Goal: Find specific page/section: Find specific page/section

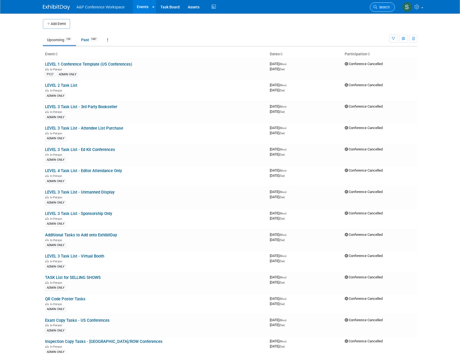
click at [379, 4] on link "Search" at bounding box center [382, 6] width 25 height 9
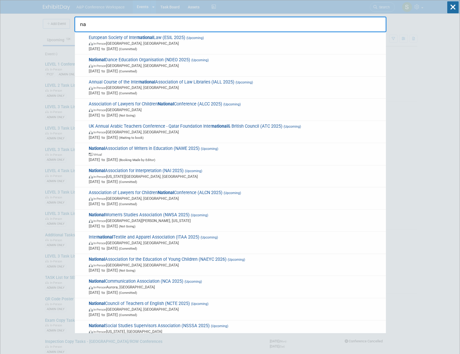
type input "n"
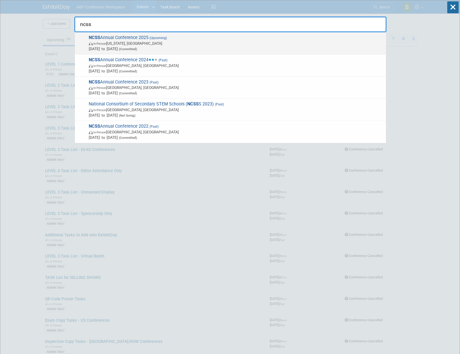
type input "ncss"
click at [211, 47] on span "[DATE] to [DATE] (Committed)" at bounding box center [236, 48] width 294 height 5
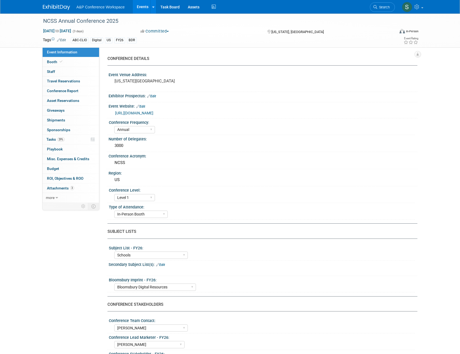
select select "Annual"
select select "Level 1"
select select "In-Person Booth"
select select "Schools"
select select "Bloomsbury Digital Resources"
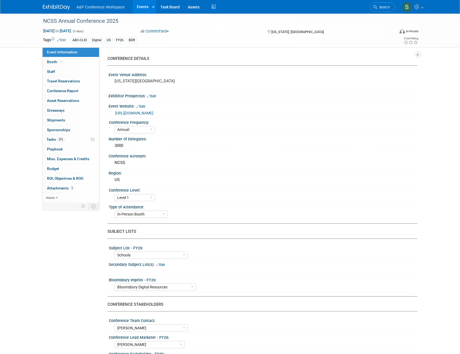
select select "[PERSON_NAME]"
select select "Rosalie Love"
click at [58, 139] on span "29%" at bounding box center [60, 140] width 7 height 4
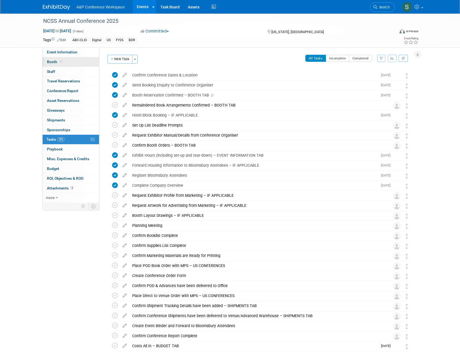
click at [55, 63] on span "Booth" at bounding box center [55, 62] width 17 height 4
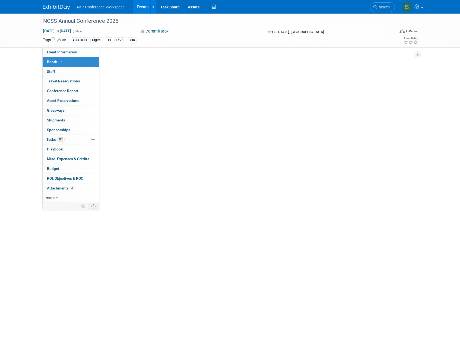
select select "CLDC - Digital/BDR"
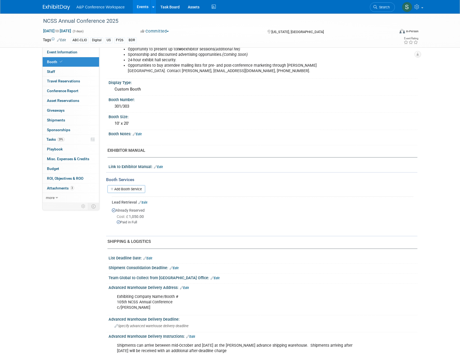
scroll to position [109, 0]
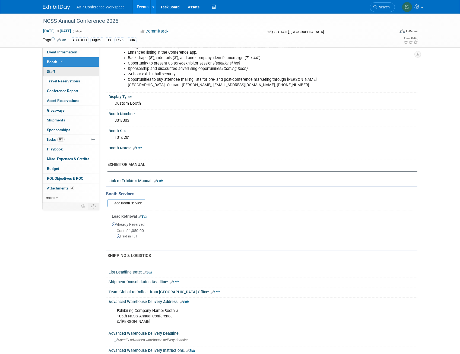
click at [69, 72] on link "0 Staff 0" at bounding box center [71, 71] width 56 height 9
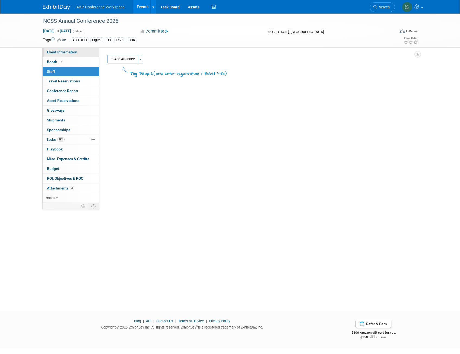
click at [63, 55] on link "Event Information" at bounding box center [71, 51] width 56 height 9
select select "Annual"
select select "Level 1"
select select "In-Person Booth"
select select "Schools"
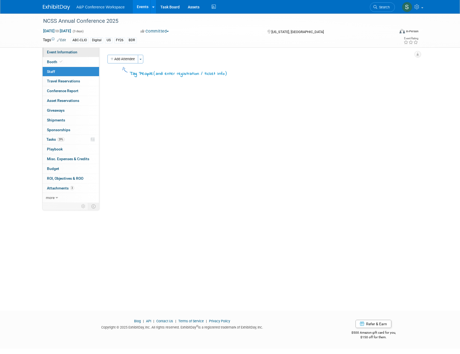
select select "Bloomsbury Digital Resources"
select select "Anne Weston"
select select "Mark Strong"
select select "Rosalie Love"
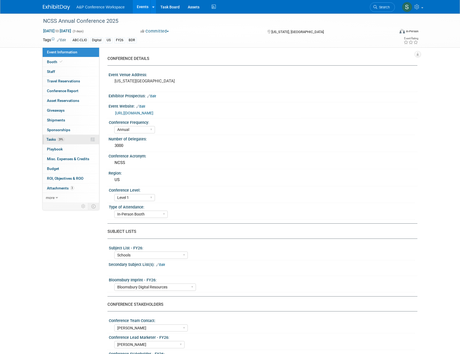
click at [61, 138] on span "29%" at bounding box center [60, 140] width 7 height 4
